Goal: Task Accomplishment & Management: Complete application form

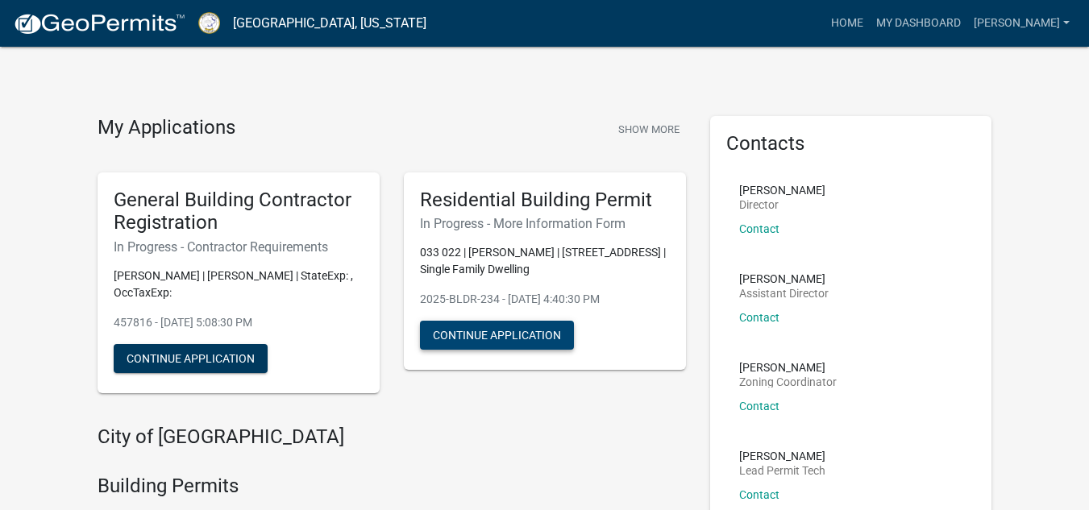
click at [511, 343] on button "Continue Application" at bounding box center [497, 335] width 154 height 29
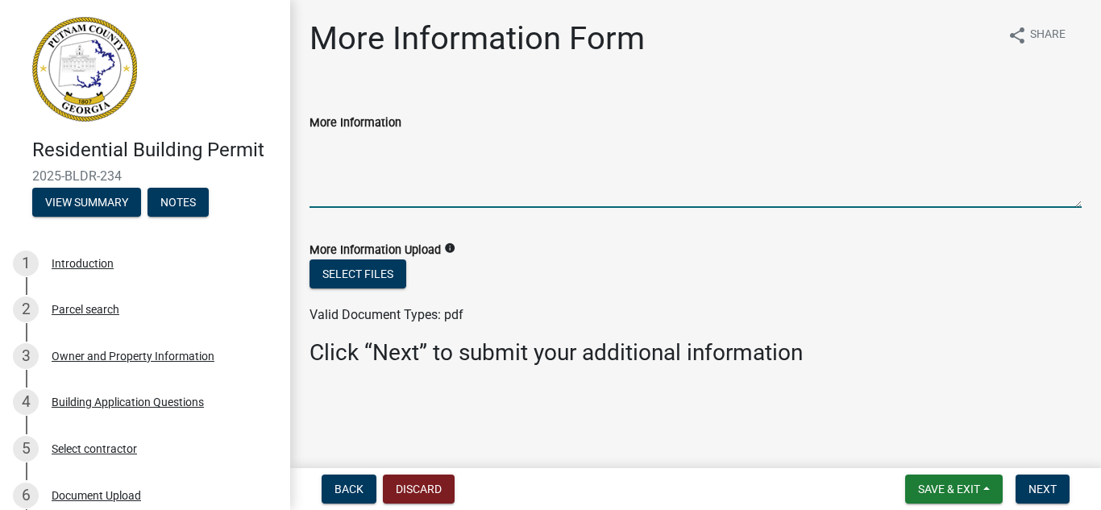
click at [359, 166] on textarea "More Information" at bounding box center [695, 170] width 772 height 76
type textarea "New build running off of existing well."
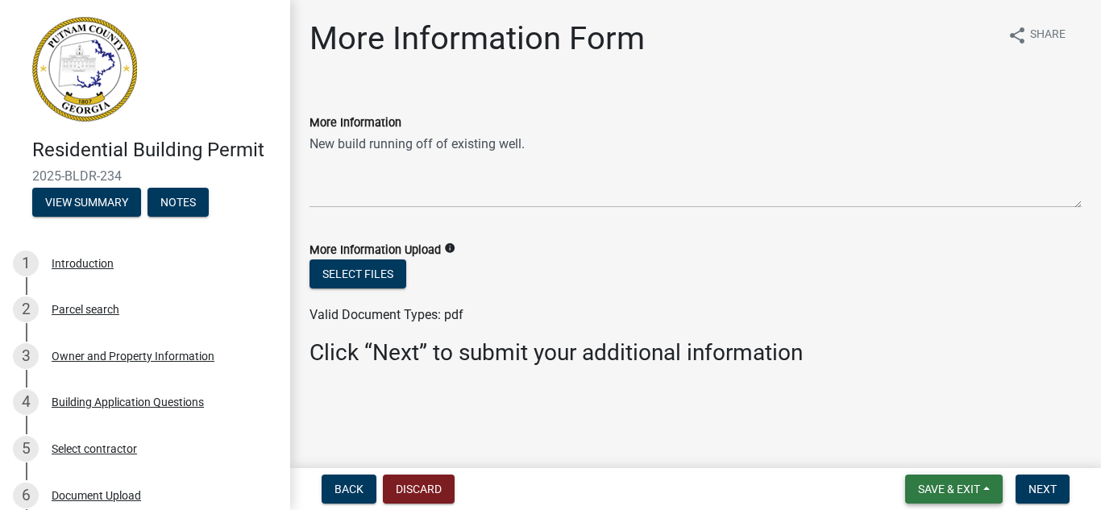
click at [969, 492] on span "Save & Exit" at bounding box center [949, 489] width 62 height 13
click at [935, 451] on button "Save & Exit" at bounding box center [938, 447] width 129 height 39
